Goal: Information Seeking & Learning: Learn about a topic

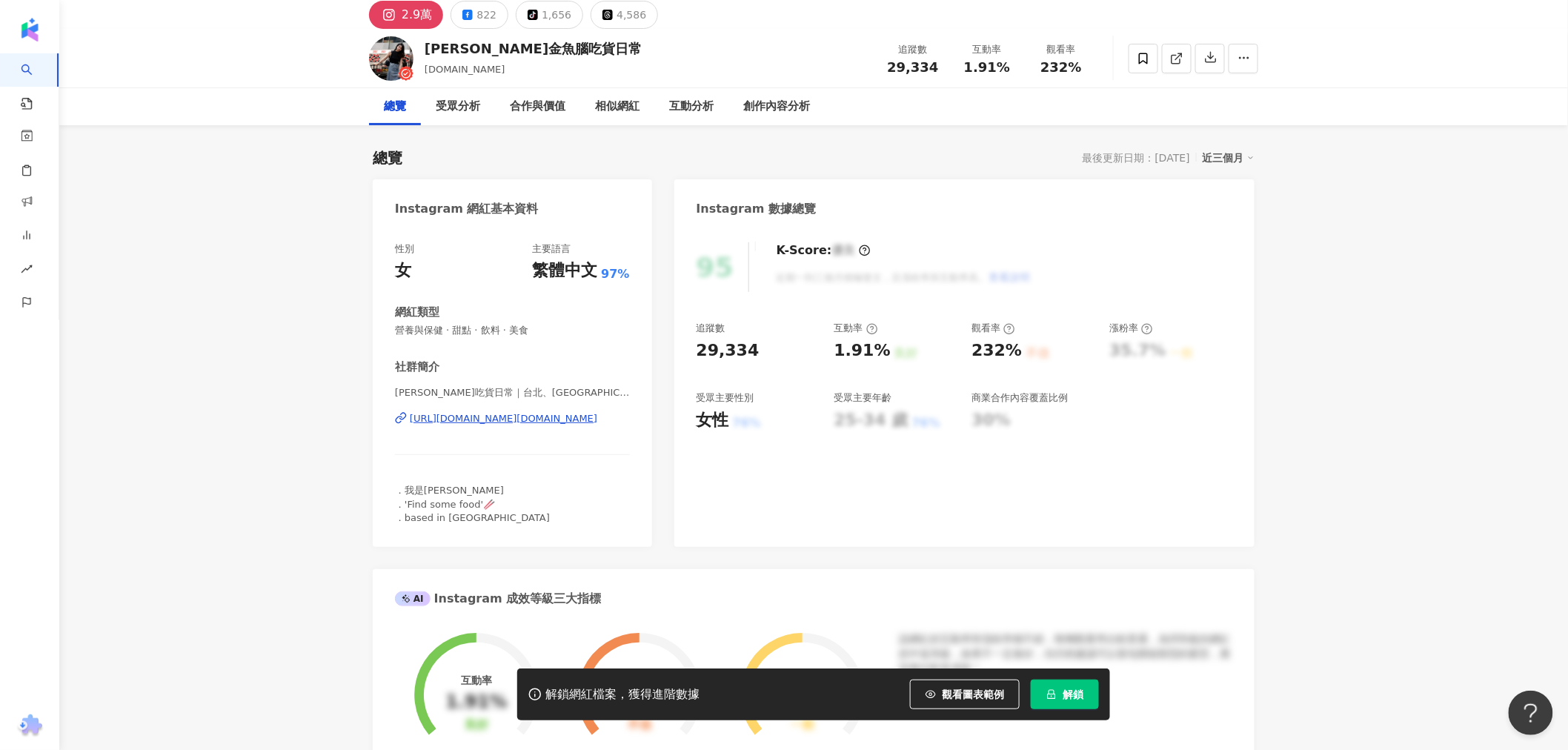
scroll to position [247, 0]
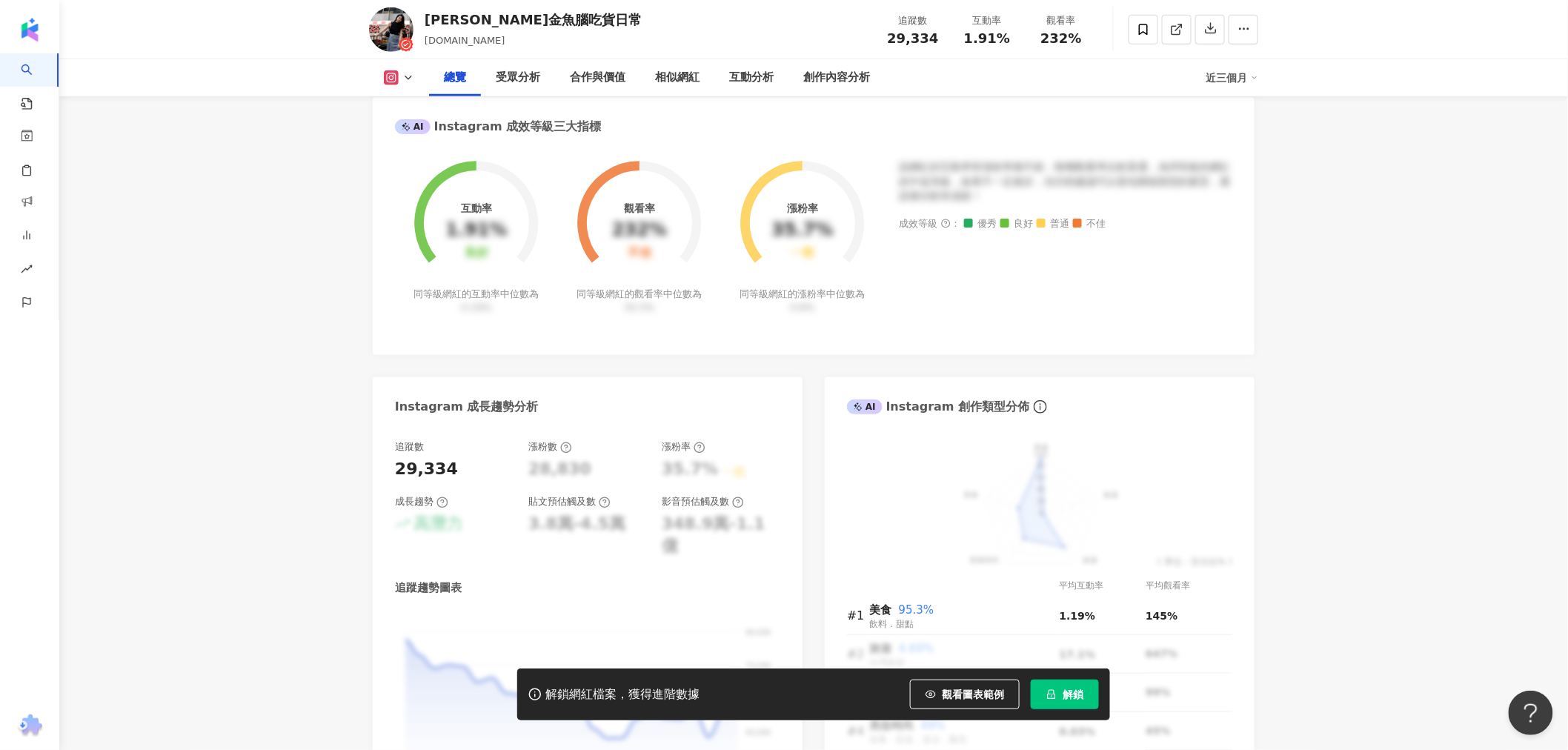
drag, startPoint x: 1277, startPoint y: 315, endPoint x: 1332, endPoint y: 475, distance: 169.2
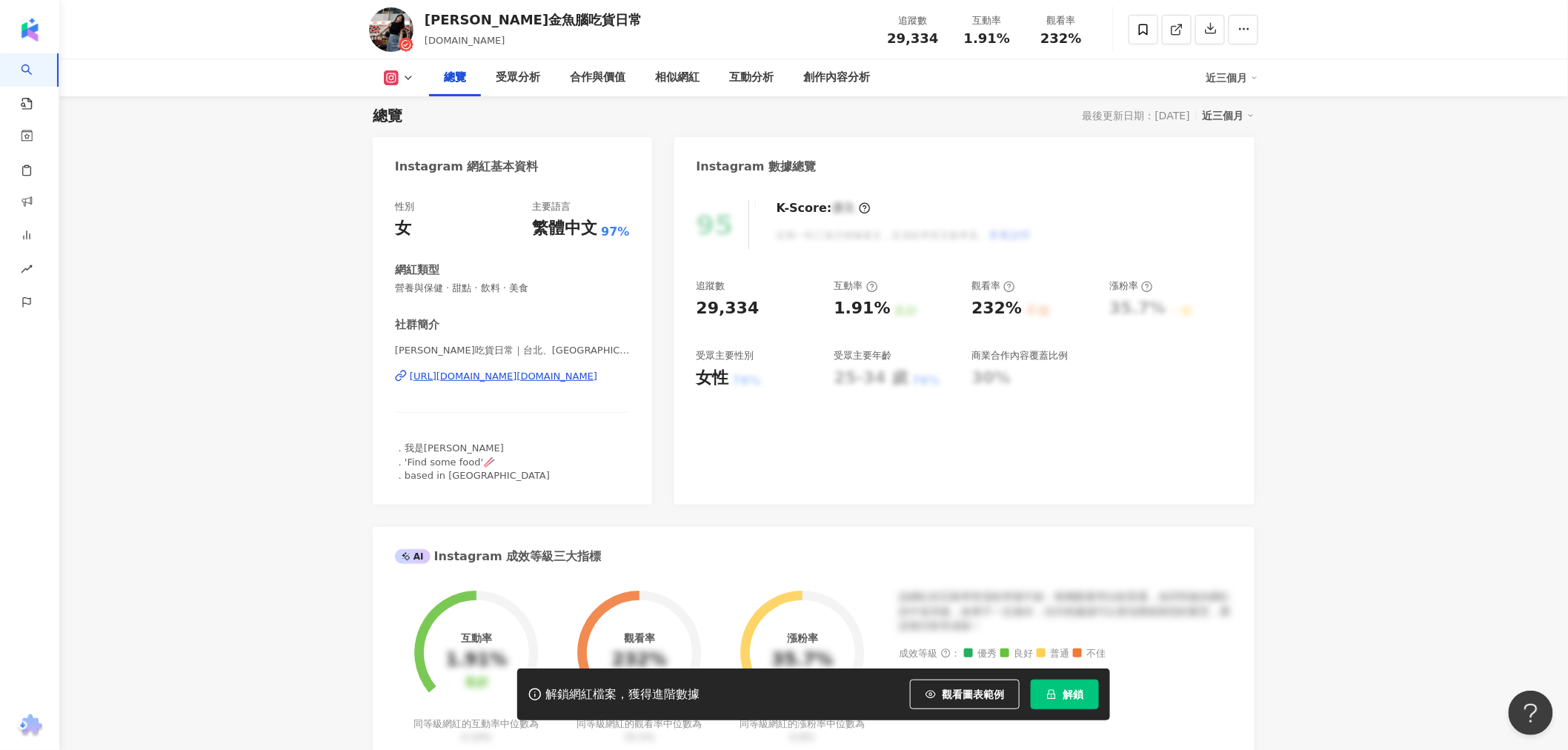
scroll to position [0, 0]
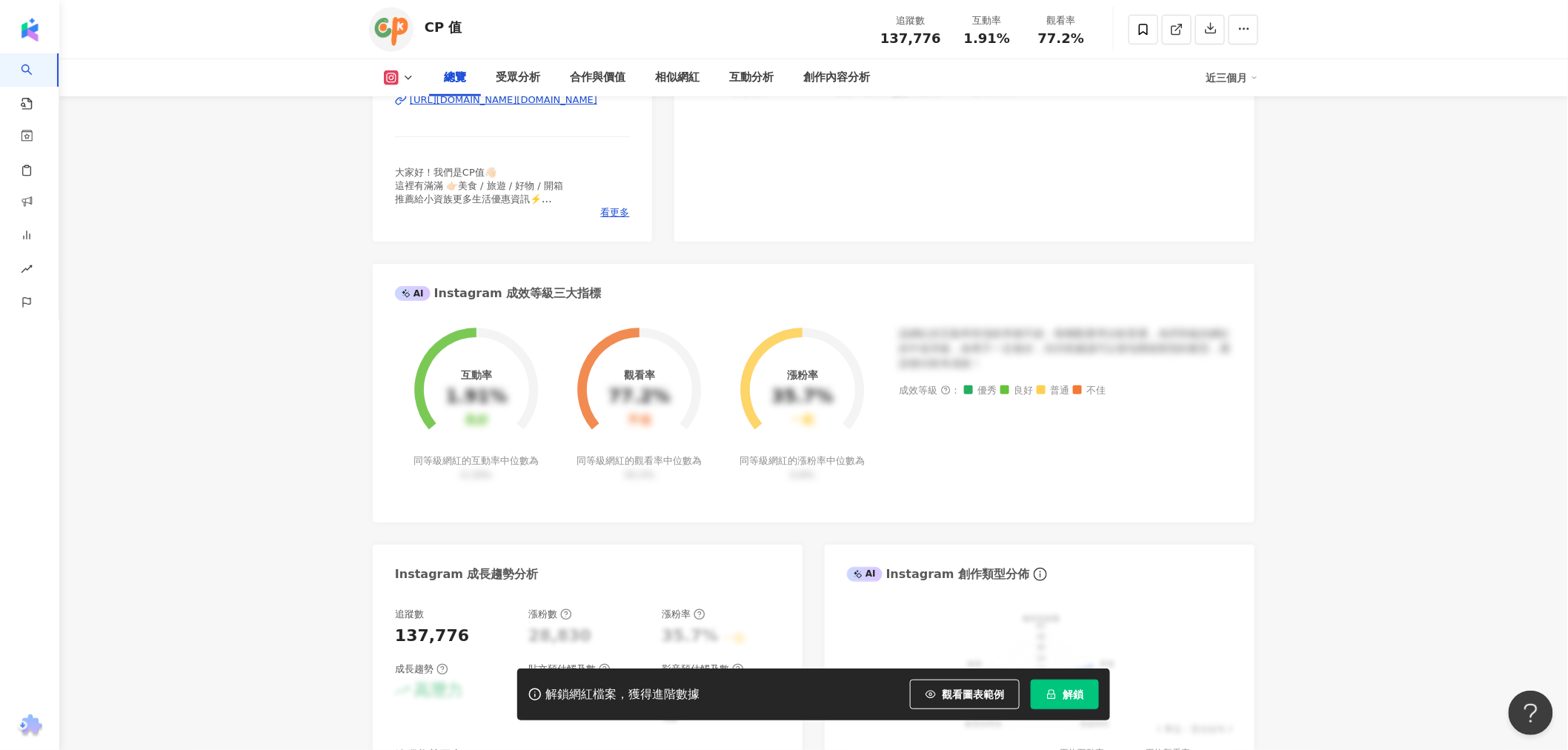
scroll to position [411, 0]
